Goal: Book appointment/travel/reservation

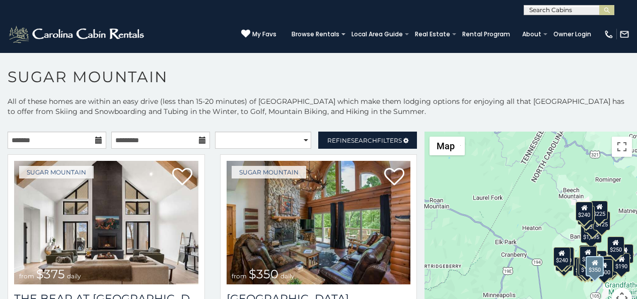
scroll to position [63, 0]
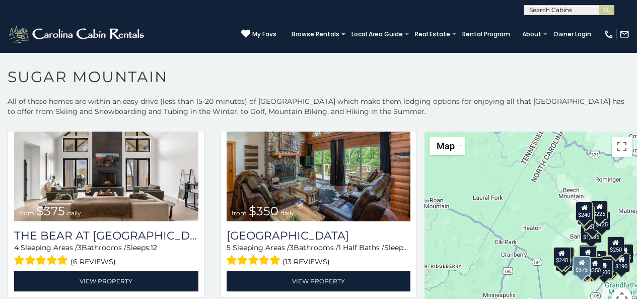
click at [35, 296] on div "Sugar Mountain from $375 daily The Bear At [GEOGRAPHIC_DATA] 4 Sleeping Areas /…" at bounding box center [106, 197] width 213 height 213
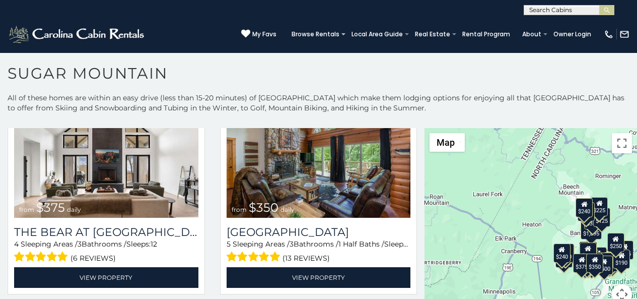
scroll to position [4, 0]
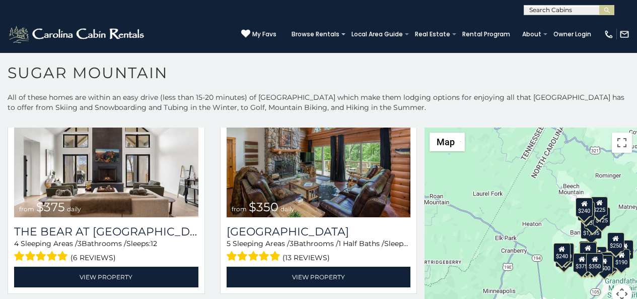
click at [230, 69] on h1 "Sugar Mountain" at bounding box center [318, 77] width 637 height 29
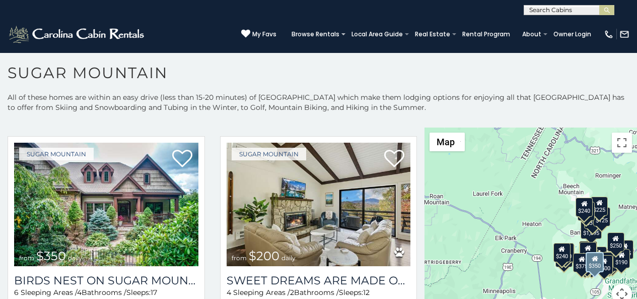
scroll to position [231, 0]
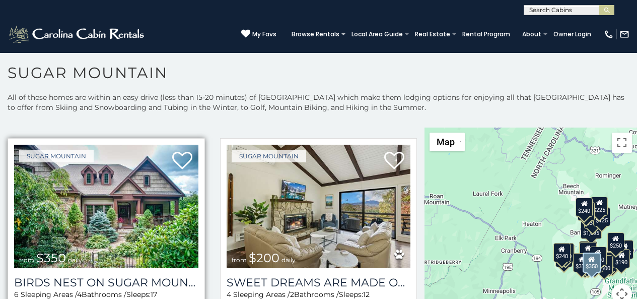
click at [50, 164] on img at bounding box center [106, 206] width 184 height 123
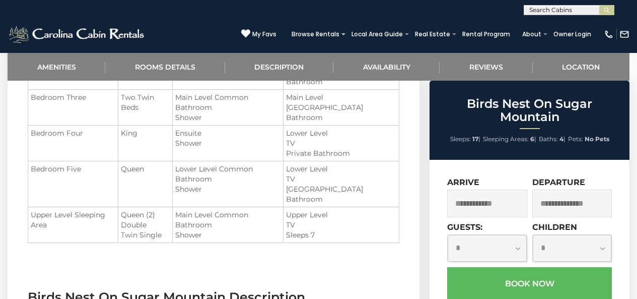
scroll to position [982, 0]
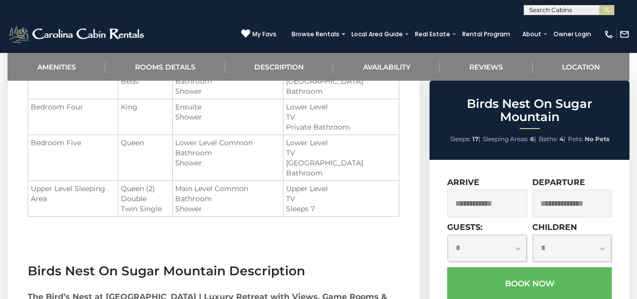
click at [455, 191] on input "text" at bounding box center [487, 203] width 80 height 28
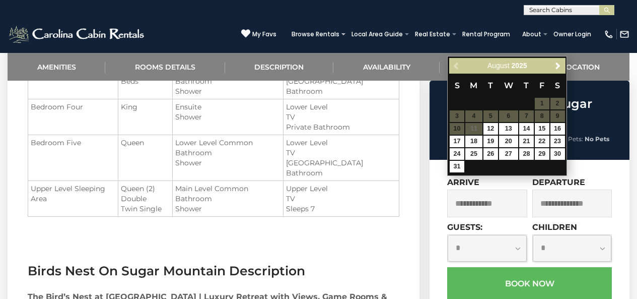
click at [457, 206] on div "Arrive" at bounding box center [488, 199] width 82 height 45
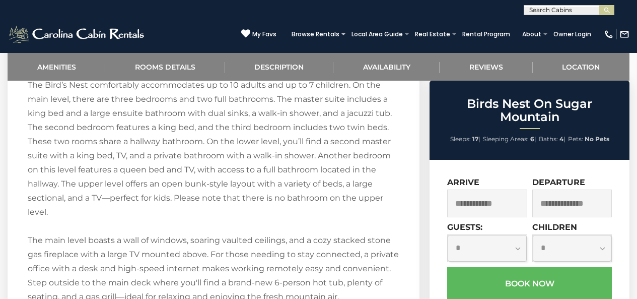
scroll to position [1444, 0]
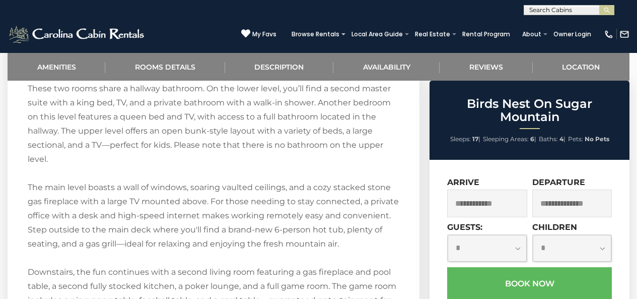
click at [548, 177] on label "Departure" at bounding box center [559, 182] width 53 height 10
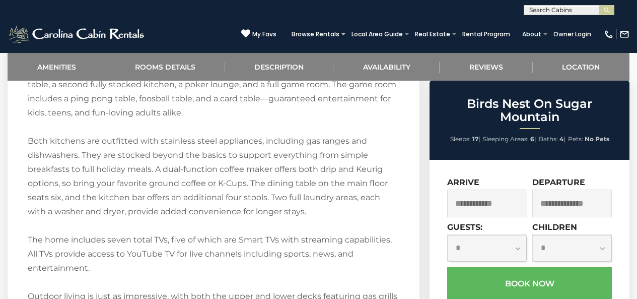
scroll to position [1666, 0]
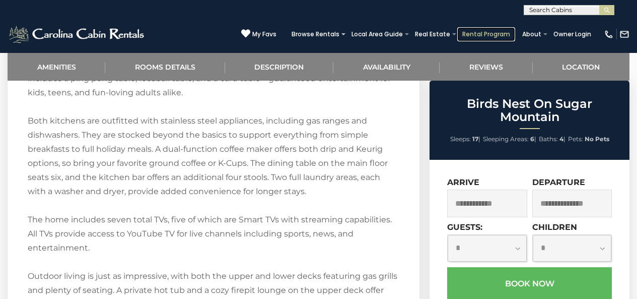
click at [483, 28] on link "Rental Program" at bounding box center [486, 34] width 58 height 14
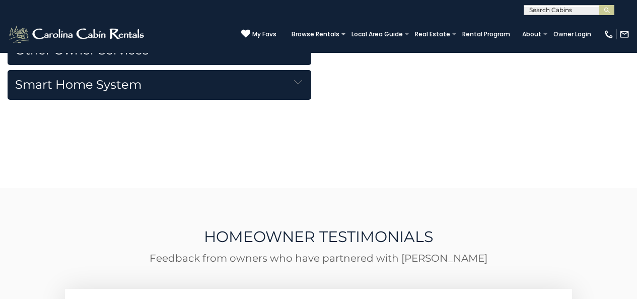
scroll to position [1356, 0]
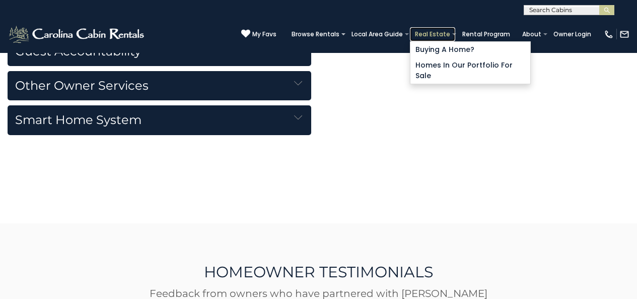
click at [442, 37] on link "Real Estate" at bounding box center [432, 34] width 45 height 14
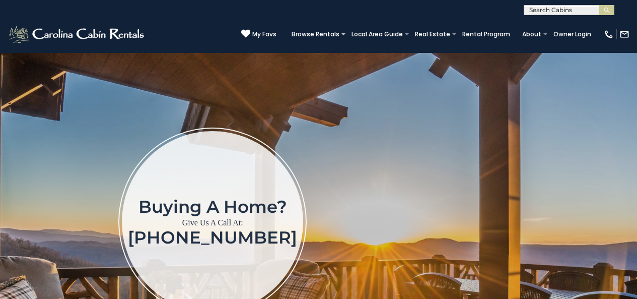
scroll to position [84, 0]
